Goal: Information Seeking & Learning: Find specific fact

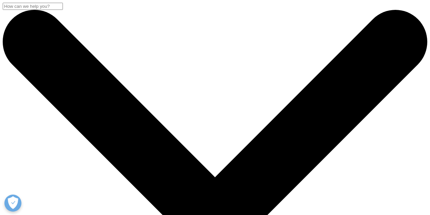
click at [63, 10] on input "Search" at bounding box center [33, 6] width 60 height 7
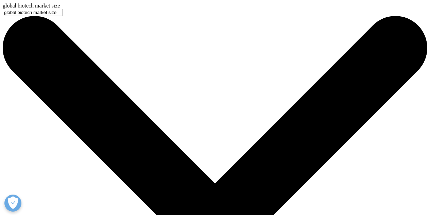
type input "global biotech market size"
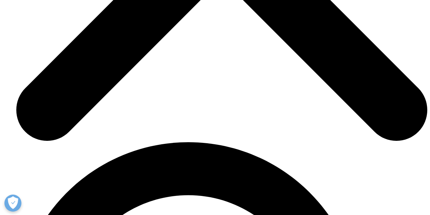
scroll to position [1926, 0]
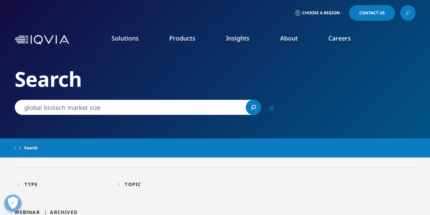
click at [80, 105] on input "global biotech market size" at bounding box center [138, 107] width 247 height 15
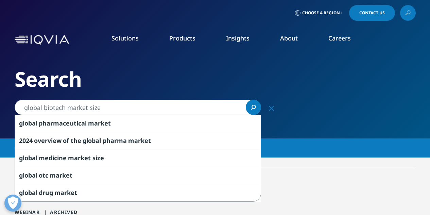
drag, startPoint x: 63, startPoint y: 107, endPoint x: 50, endPoint y: 105, distance: 12.9
click at [50, 105] on input "global biotech market size" at bounding box center [138, 107] width 247 height 15
type input "global biopharma market size"
